Goal: Information Seeking & Learning: Learn about a topic

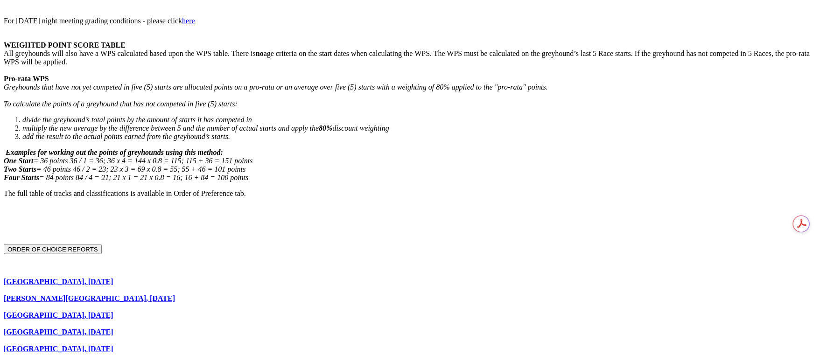
scroll to position [560, 0]
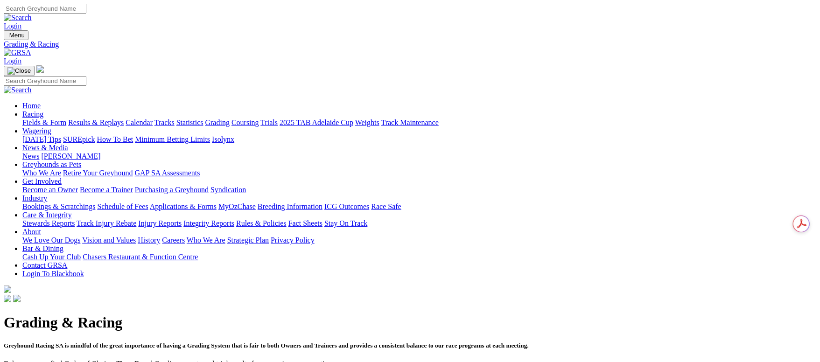
click at [66, 119] on link "Fields & Form" at bounding box center [44, 123] width 44 height 8
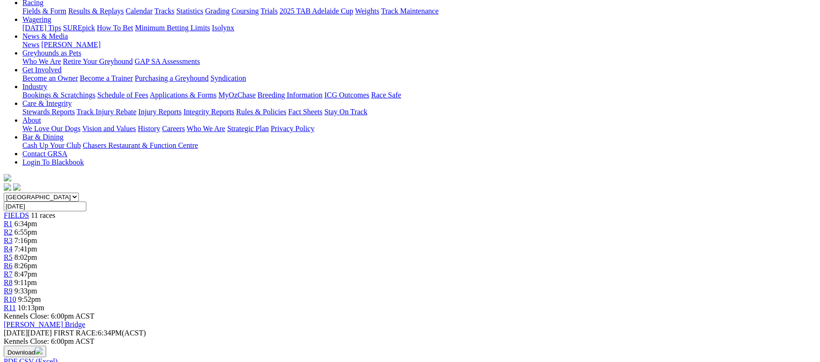
scroll to position [70, 0]
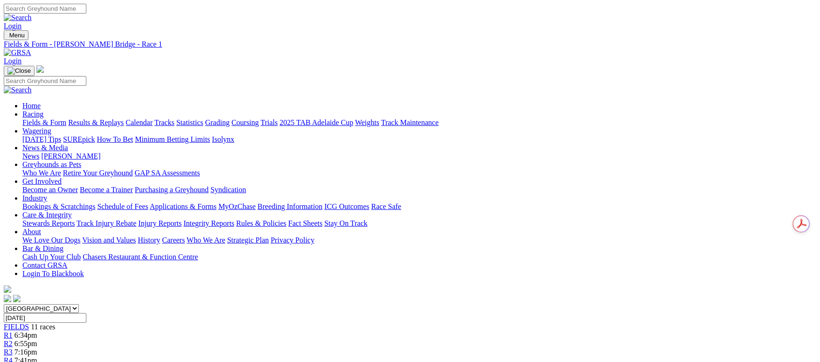
click at [37, 340] on span "6:55pm" at bounding box center [25, 344] width 23 height 8
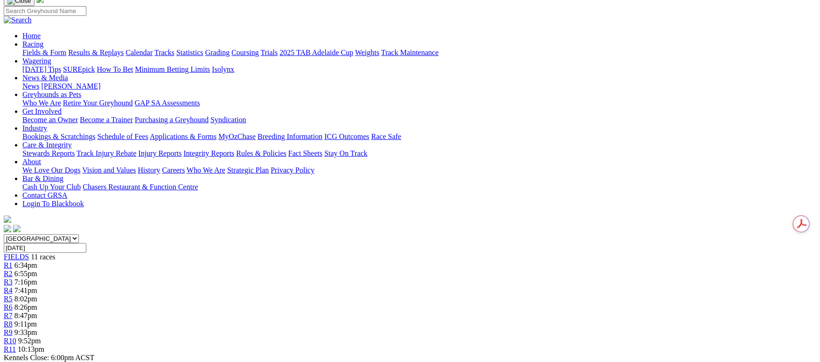
click at [208, 261] on div "R1 6:34pm" at bounding box center [410, 265] width 813 height 8
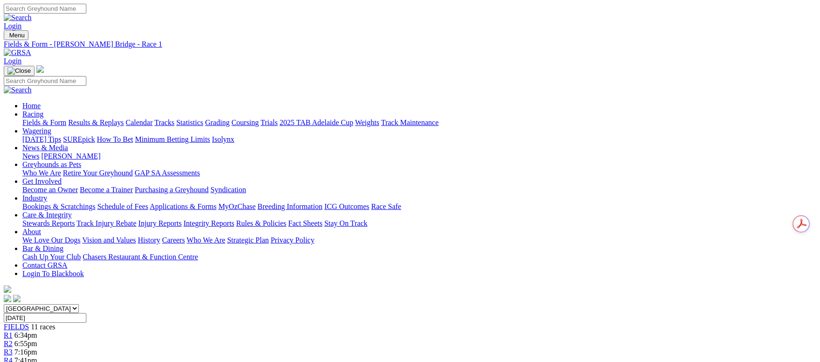
click at [124, 119] on link "Results & Replays" at bounding box center [96, 123] width 56 height 8
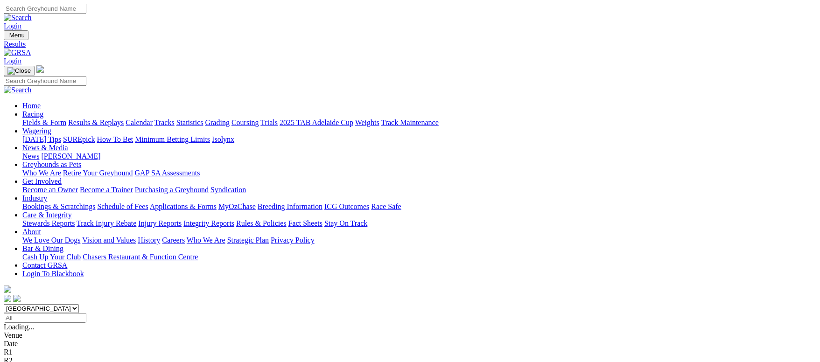
click at [230, 119] on link "Grading" at bounding box center [217, 123] width 24 height 8
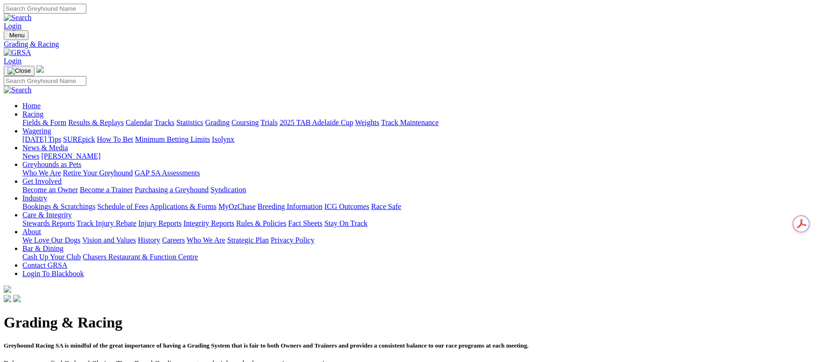
click at [66, 119] on link "Fields & Form" at bounding box center [44, 123] width 44 height 8
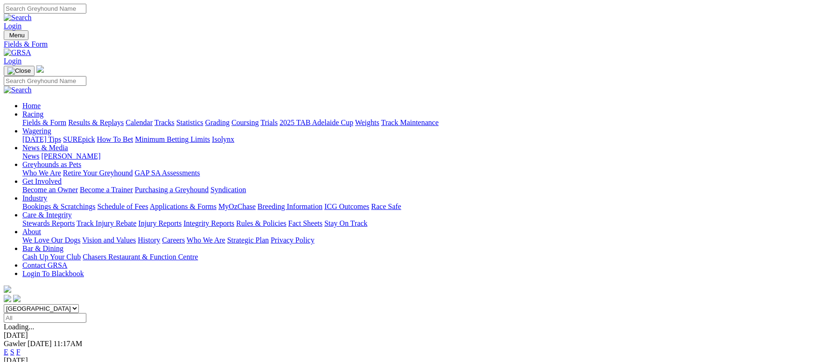
scroll to position [70, 0]
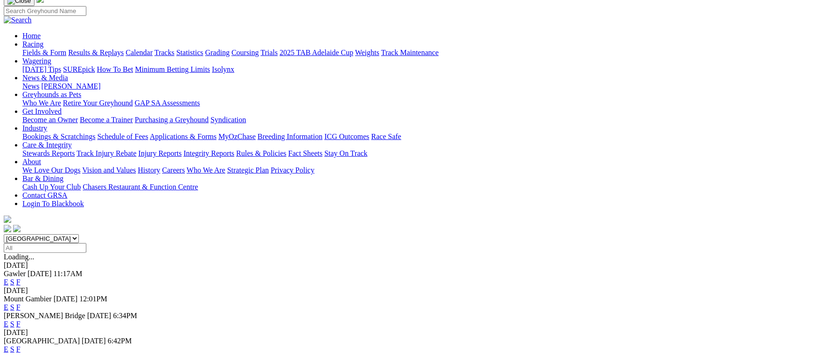
click at [21, 278] on link "F" at bounding box center [18, 282] width 4 height 8
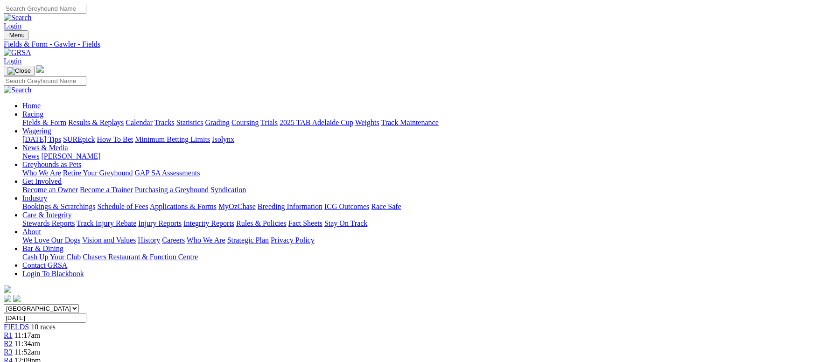
click at [66, 119] on link "Fields & Form" at bounding box center [44, 123] width 44 height 8
click at [124, 119] on link "Results & Replays" at bounding box center [96, 123] width 56 height 8
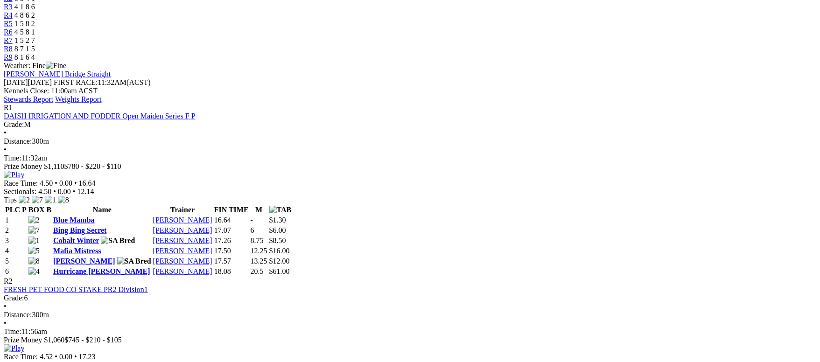
scroll to position [350, 0]
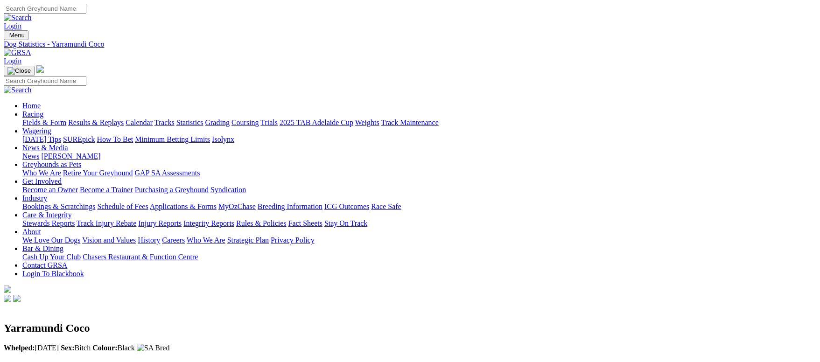
click at [66, 119] on link "Fields & Form" at bounding box center [44, 123] width 44 height 8
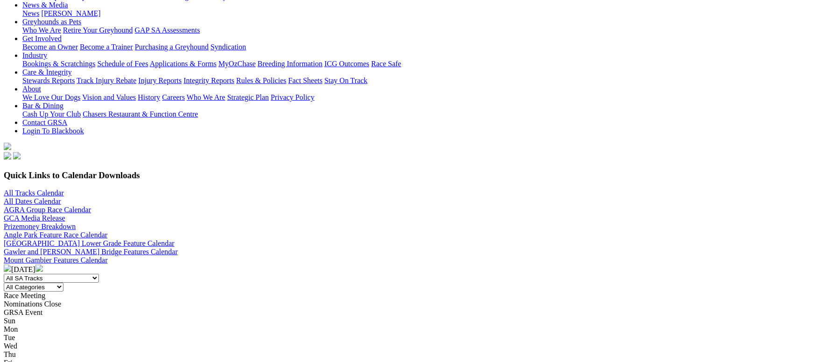
scroll to position [140, 0]
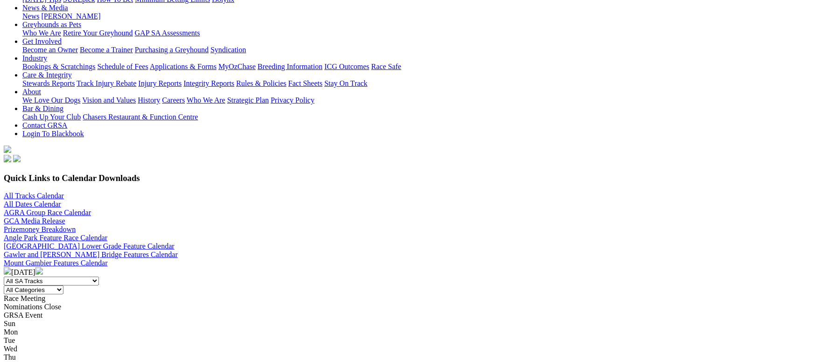
click at [43, 268] on img at bounding box center [38, 271] width 7 height 7
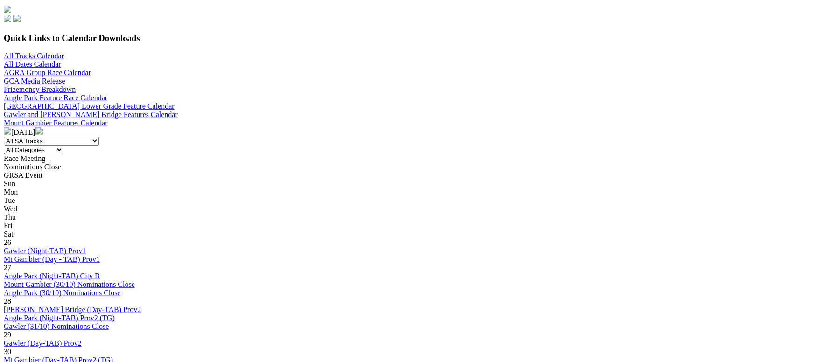
scroll to position [70, 0]
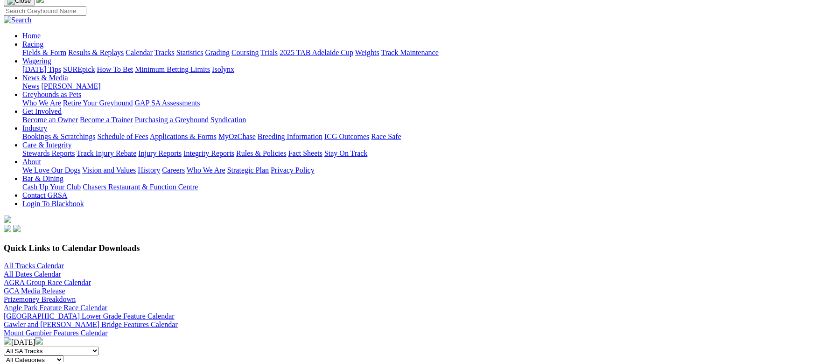
click at [64, 262] on link "All Tracks Calendar" at bounding box center [34, 266] width 60 height 8
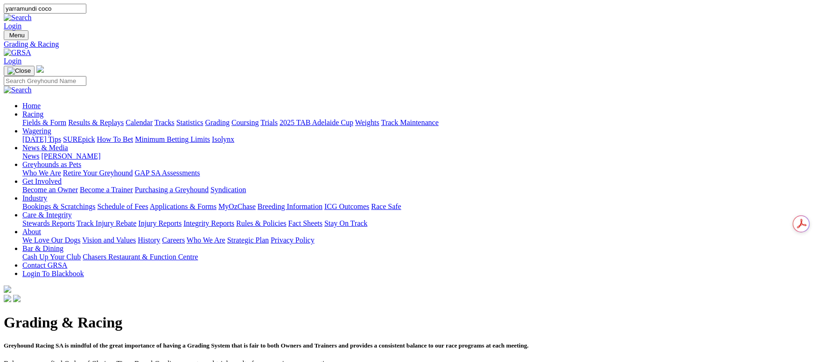
type input "yarramundi coco"
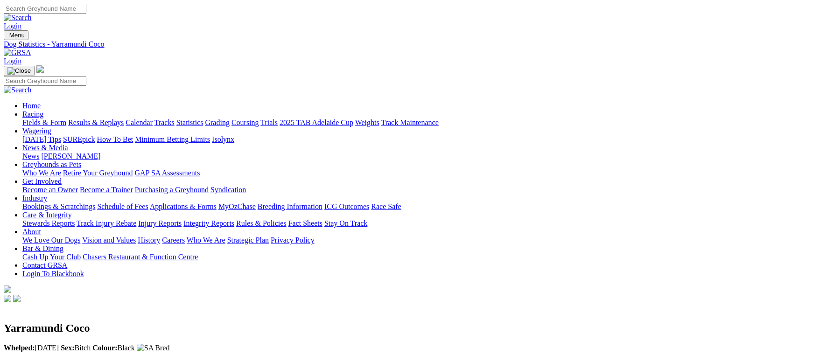
click at [124, 119] on link "Results & Replays" at bounding box center [96, 123] width 56 height 8
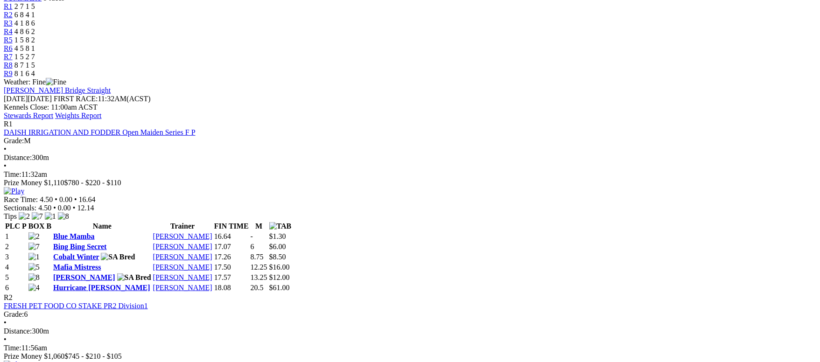
scroll to position [350, 0]
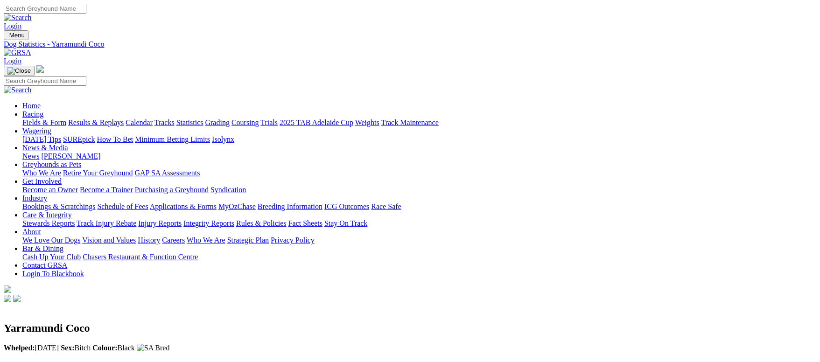
click at [66, 119] on link "Fields & Form" at bounding box center [44, 123] width 44 height 8
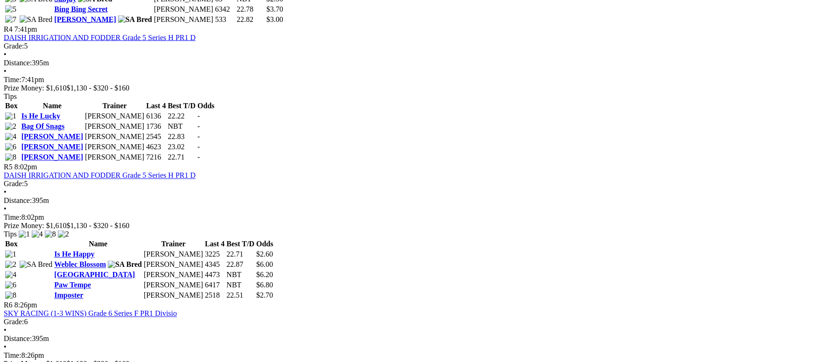
scroll to position [910, 0]
